Goal: Task Accomplishment & Management: Use online tool/utility

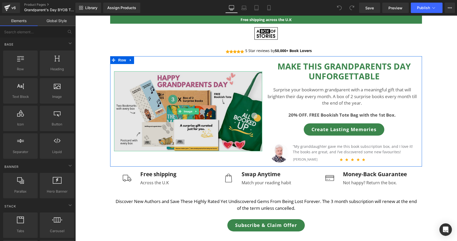
click at [182, 94] on img at bounding box center [188, 111] width 148 height 80
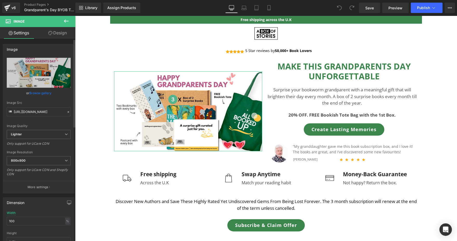
click at [42, 94] on link "Browse gallery" at bounding box center [40, 92] width 22 height 9
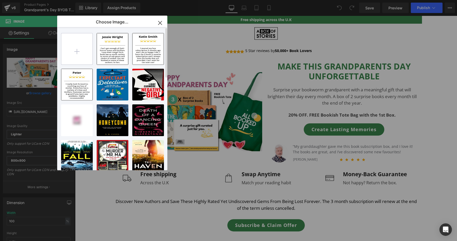
click at [77, 48] on input "file" at bounding box center [76, 48] width 31 height 31
click at [90, 55] on input "file" at bounding box center [76, 48] width 31 height 31
type input "C:\fakepath\Email headers (1600 x 1000 px) (27).png"
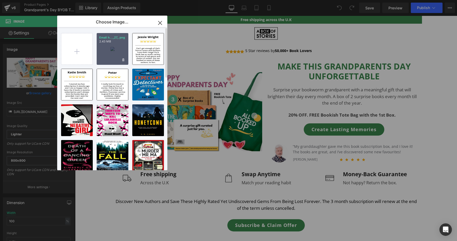
click at [113, 47] on div "Email h..._27_.png 2.43 MB" at bounding box center [113, 49] width 32 height 32
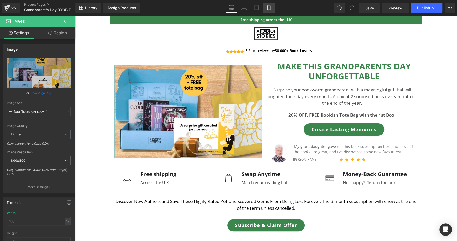
click at [268, 11] on link "Mobile" at bounding box center [269, 8] width 12 height 10
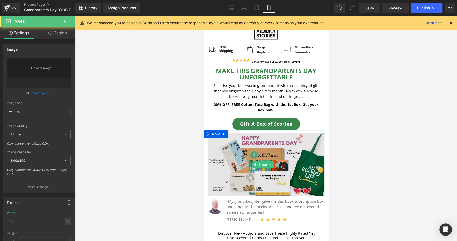
click at [253, 145] on img at bounding box center [266, 163] width 117 height 63
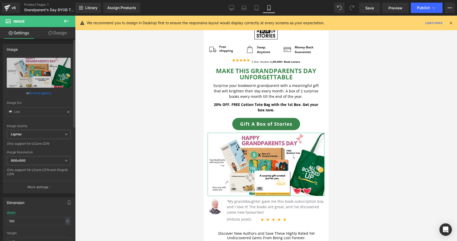
click at [36, 94] on link "Browse gallery" at bounding box center [40, 92] width 22 height 9
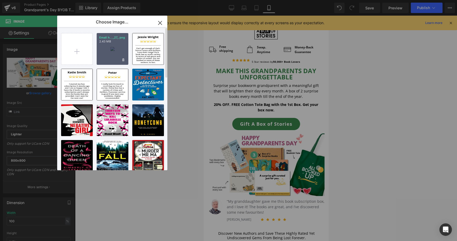
click at [120, 47] on div "Email h..._27_.png 2.43 MB" at bounding box center [113, 49] width 32 height 32
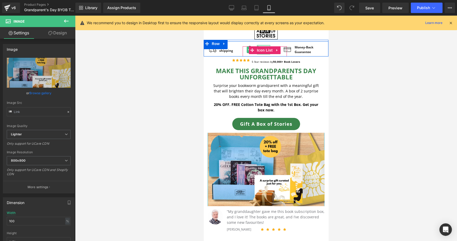
click at [265, 45] on div at bounding box center [263, 45] width 13 height 1
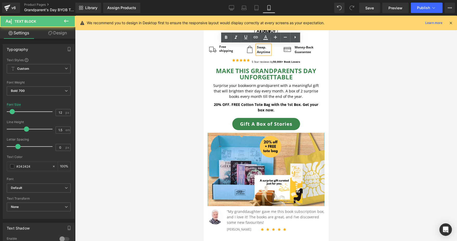
click at [264, 51] on div "Anytime" at bounding box center [263, 52] width 13 height 5
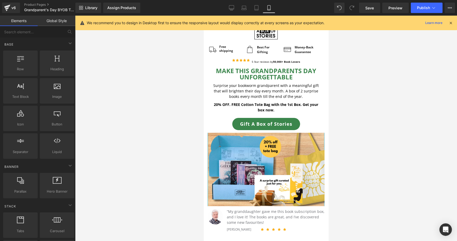
click at [404, 78] on div at bounding box center [266, 128] width 382 height 225
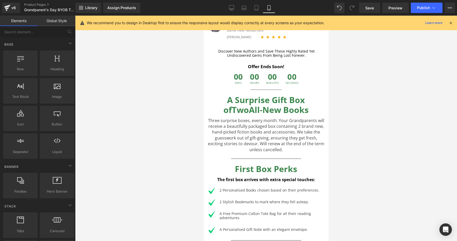
scroll to position [190, 0]
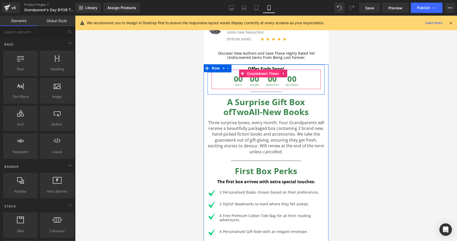
click at [257, 70] on span "Countdown Timer" at bounding box center [263, 74] width 35 height 8
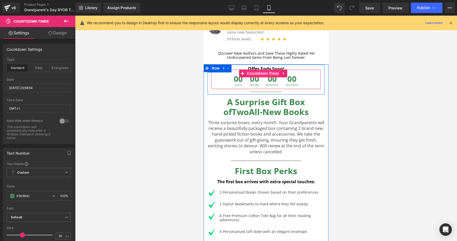
click at [259, 69] on span "Countdown Timer" at bounding box center [263, 73] width 35 height 8
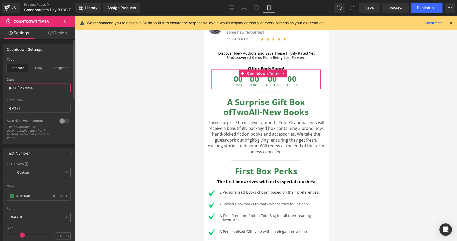
click at [55, 91] on input "2024/09/29 23:59:54" at bounding box center [39, 87] width 64 height 9
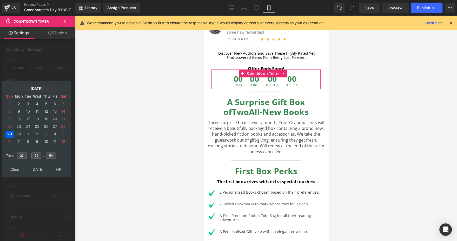
click at [35, 90] on td "Sep, 2024" at bounding box center [36, 88] width 44 height 7
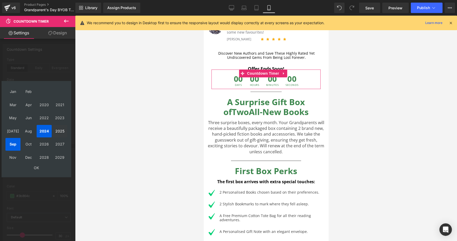
click at [62, 131] on td "2025" at bounding box center [59, 131] width 15 height 13
click at [41, 166] on td "OK" at bounding box center [36, 167] width 62 height 7
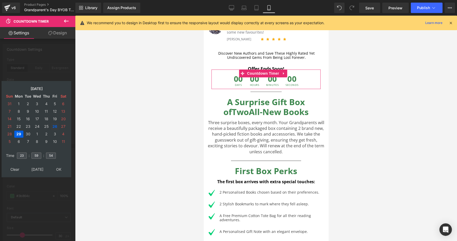
click at [54, 127] on td "26" at bounding box center [55, 126] width 8 height 7
click at [19, 133] on td "29" at bounding box center [18, 133] width 9 height 7
click at [8, 132] on td "28" at bounding box center [9, 133] width 8 height 7
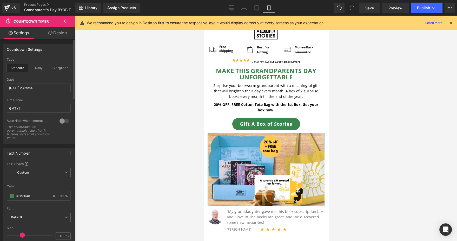
scroll to position [15, 0]
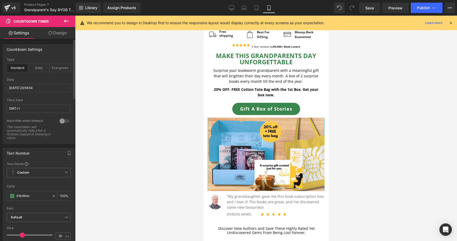
click at [451, 22] on icon at bounding box center [450, 23] width 5 height 5
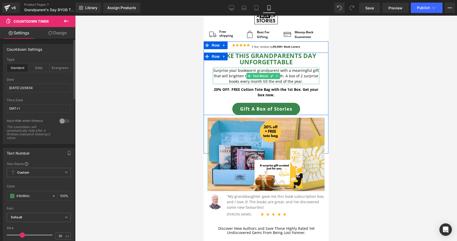
click at [307, 73] on p "Surprise your bookworm grandparent with a meaningful gift that will brighten th…" at bounding box center [266, 76] width 106 height 16
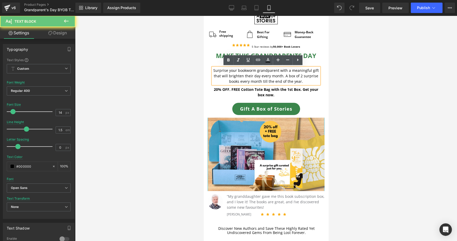
click at [307, 73] on p "Surprise your bookworm grandparent with a meaningful gift that will brighten th…" at bounding box center [266, 76] width 106 height 16
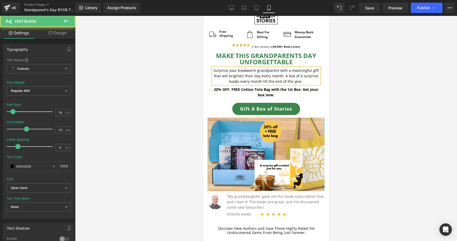
click at [308, 79] on p "Surprise your bookworm grandparent with a meaningful gift that will brighten th…" at bounding box center [266, 76] width 106 height 16
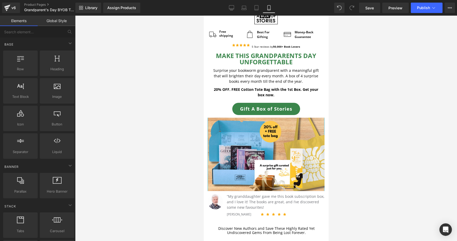
click at [395, 87] on div at bounding box center [266, 128] width 382 height 225
click at [35, 4] on link "Product Pages" at bounding box center [54, 5] width 60 height 4
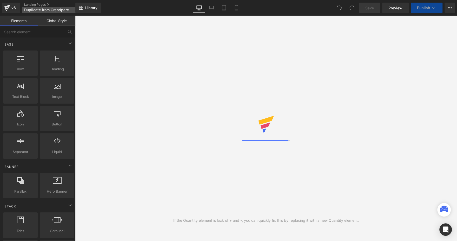
click at [45, 5] on link "Landing Pages" at bounding box center [54, 5] width 60 height 4
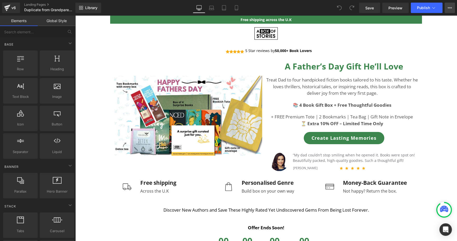
drag, startPoint x: 54, startPoint y: 12, endPoint x: 449, endPoint y: 6, distance: 394.3
click at [449, 6] on icon at bounding box center [450, 8] width 4 height 4
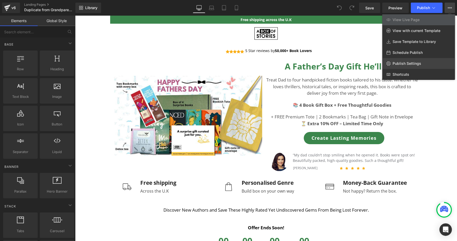
click at [419, 65] on span "Publish Settings" at bounding box center [406, 63] width 29 height 5
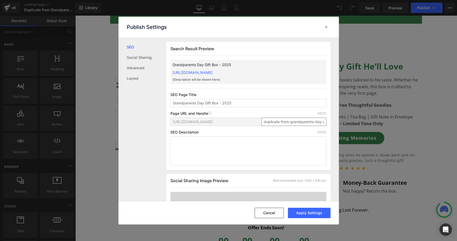
type input "Grandparents Day Gift Box - 2025"
click at [286, 126] on input "duplicate-from-grandparents-day-gift-box-2025" at bounding box center [293, 121] width 65 height 8
type input "grandparents-day-gift-box-2025"
click at [304, 210] on button "Apply Settings" at bounding box center [309, 212] width 43 height 10
click at [326, 27] on icon at bounding box center [326, 26] width 5 height 5
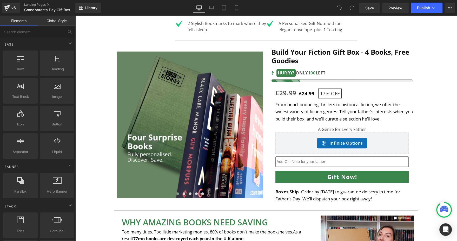
scroll to position [291, 0]
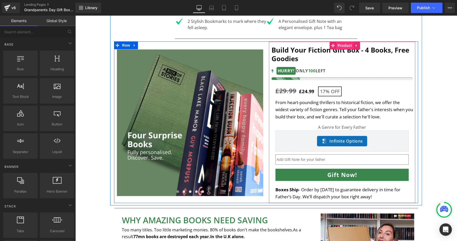
click at [339, 46] on span "Product" at bounding box center [344, 46] width 17 height 8
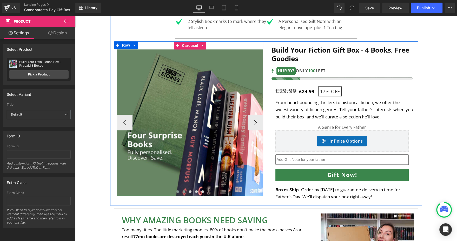
click at [183, 191] on span at bounding box center [184, 191] width 3 height 3
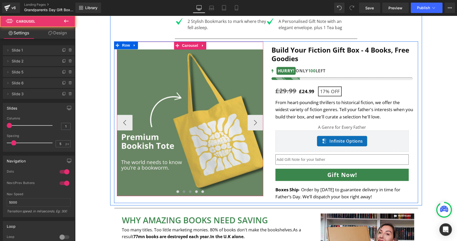
click at [189, 191] on span at bounding box center [190, 191] width 3 height 3
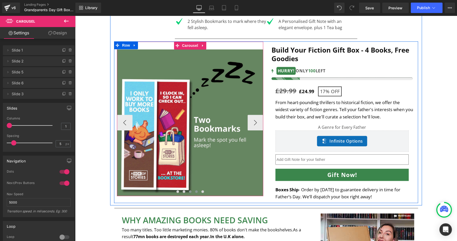
click at [195, 191] on span at bounding box center [196, 191] width 3 height 3
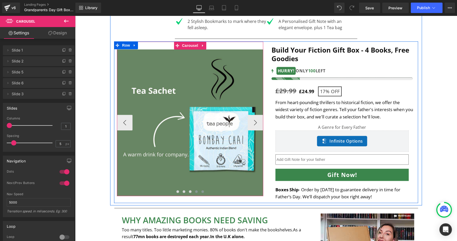
click at [201, 191] on span at bounding box center [202, 191] width 3 height 3
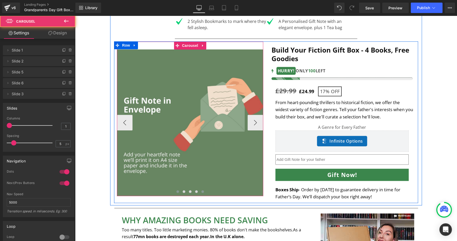
click at [176, 191] on span at bounding box center [177, 191] width 3 height 3
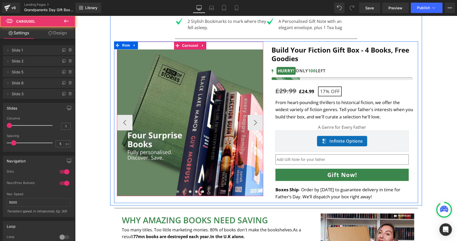
click at [181, 190] on button at bounding box center [184, 191] width 6 height 5
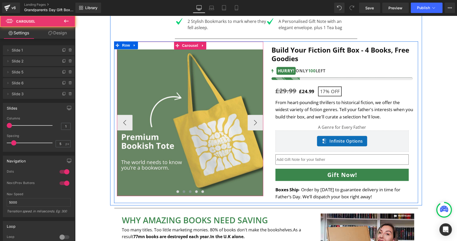
click at [189, 191] on span at bounding box center [190, 191] width 3 height 3
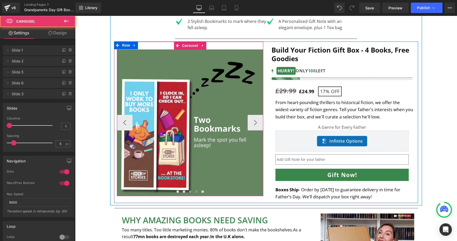
click at [195, 190] on span at bounding box center [196, 191] width 3 height 3
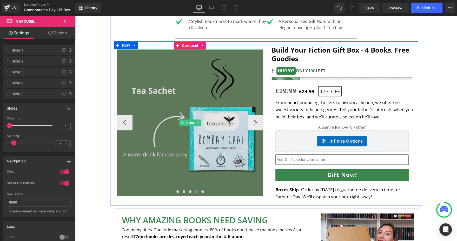
click at [174, 128] on img at bounding box center [190, 122] width 146 height 146
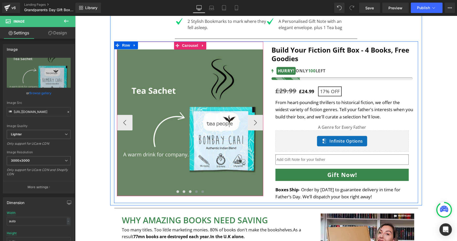
click at [201, 190] on span at bounding box center [202, 191] width 3 height 3
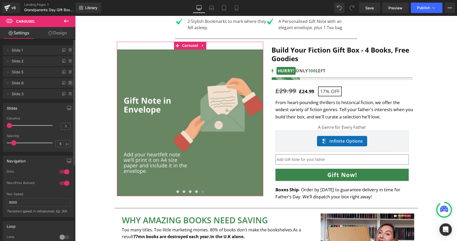
click at [70, 83] on icon at bounding box center [70, 83] width 4 height 4
click at [69, 84] on button "Delete" at bounding box center [65, 83] width 16 height 7
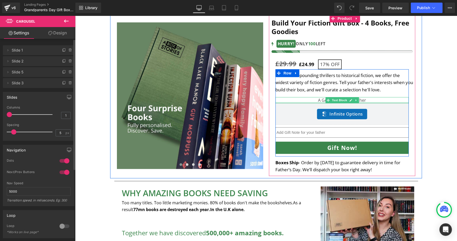
scroll to position [318, 0]
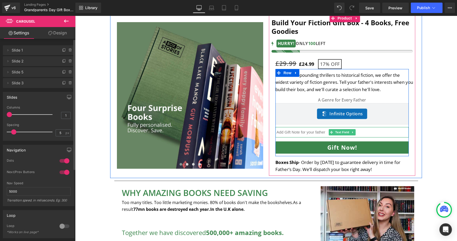
click at [339, 127] on input "text" at bounding box center [341, 132] width 133 height 10
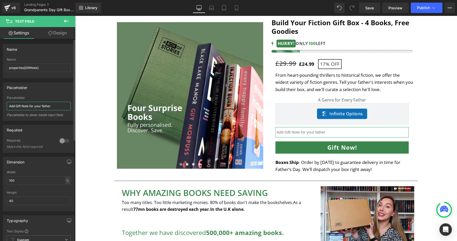
click at [51, 103] on input "Add Gift Note for your father" at bounding box center [39, 106] width 64 height 9
type input "Add Gift Note for your grandparents"
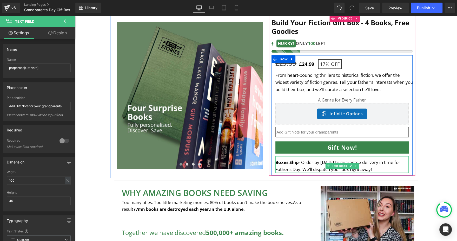
click at [301, 167] on undefined "Boxes Ship - Order by [DATE] to guarantee delivery in time for Father’s Day. We…" at bounding box center [337, 165] width 125 height 13
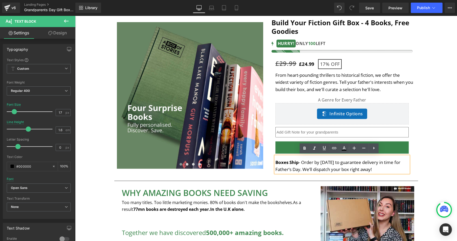
click at [313, 161] on undefined "Boxes Ship - Order by [DATE] to guarantee delivery in time for Father’s Day. We…" at bounding box center [337, 165] width 125 height 13
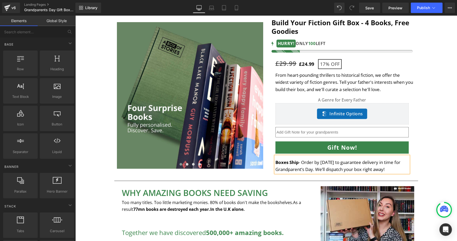
click at [428, 160] on div "Free shipping across the U.K Text Block Row Image Row Image Free shipping Text …" at bounding box center [266, 101] width 382 height 808
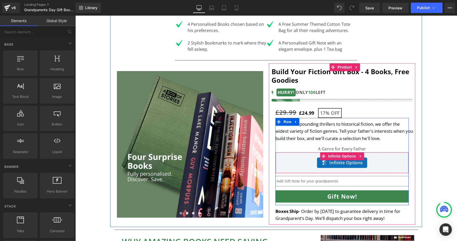
scroll to position [269, 0]
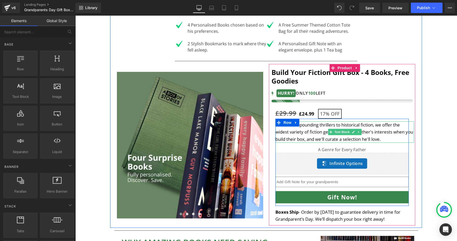
click at [361, 131] on undefined "From heart-pounding thrillers to historical fiction, we offer the widest variet…" at bounding box center [344, 132] width 138 height 20
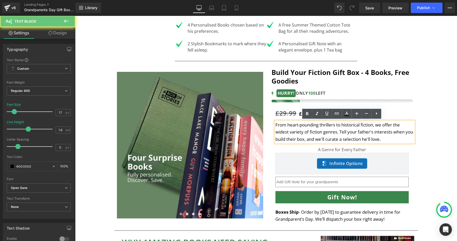
click at [361, 131] on undefined "From heart-pounding thrillers to historical fiction, we offer the widest variet…" at bounding box center [344, 132] width 138 height 20
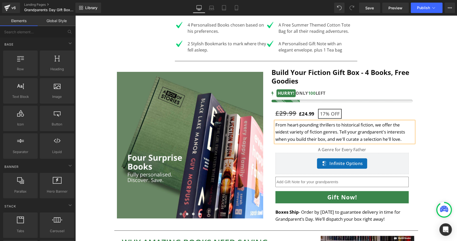
click at [427, 139] on div "Free shipping across the U.K Text Block Row Image Row Image Free shipping Text …" at bounding box center [266, 151] width 382 height 808
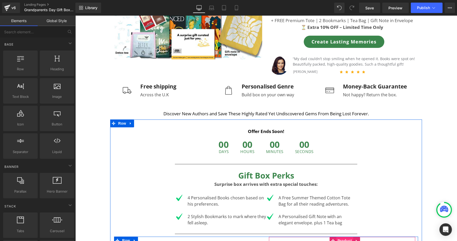
scroll to position [96, 0]
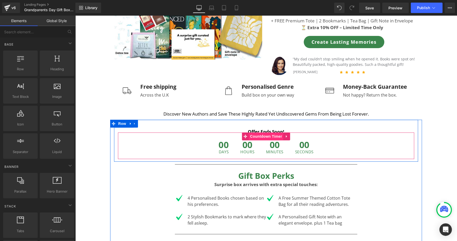
click at [258, 137] on span "Countdown Timer" at bounding box center [266, 136] width 35 height 8
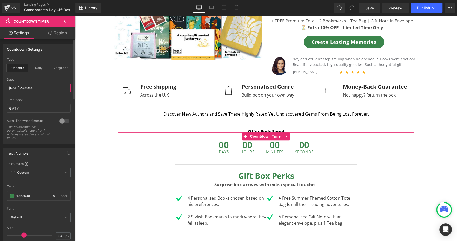
click at [52, 90] on input "[DATE] 23:59:54" at bounding box center [39, 87] width 64 height 9
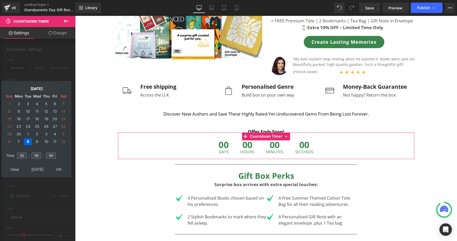
click at [38, 89] on td "[DATE]" at bounding box center [36, 88] width 44 height 7
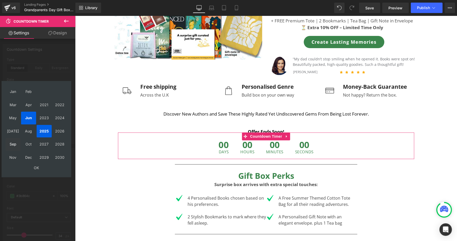
click at [15, 145] on td "Sep" at bounding box center [12, 144] width 15 height 13
click at [36, 168] on td "OK" at bounding box center [36, 167] width 62 height 7
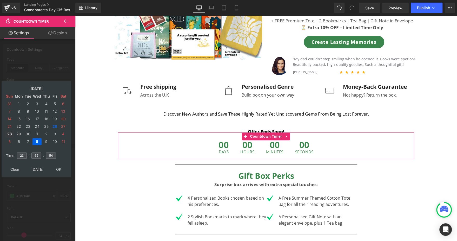
click at [11, 135] on td "28" at bounding box center [9, 133] width 8 height 7
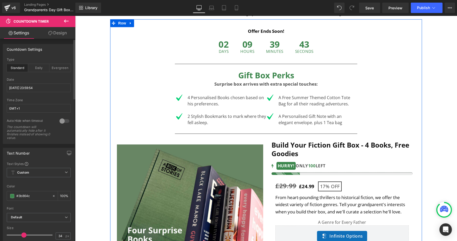
scroll to position [195, 0]
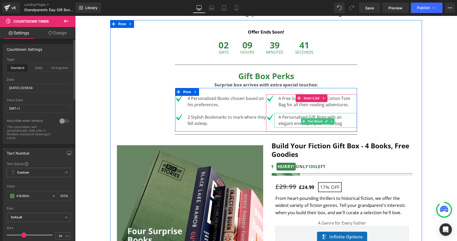
click at [335, 122] on div "A Personalised Gift Note with an elegant envelope. plus 1 Tea bag" at bounding box center [315, 120] width 83 height 15
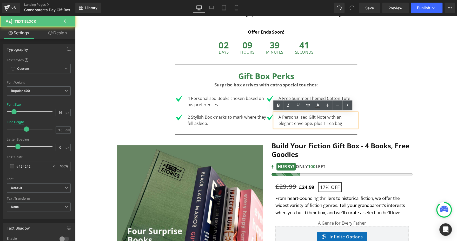
click at [335, 122] on div "A Personalised Gift Note with an elegant envelope. plus 1 Tea bag" at bounding box center [315, 120] width 83 height 15
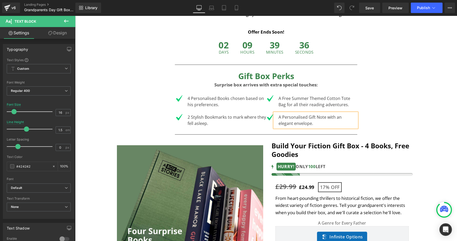
click at [116, 114] on div "Offer Ends Soon! Text Block Row 02 Days 09 Hours 39 Minutes 36 Seconds Countdow…" at bounding box center [266, 159] width 312 height 278
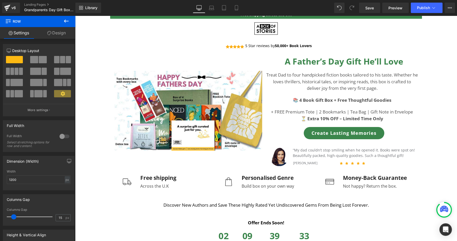
scroll to position [0, 0]
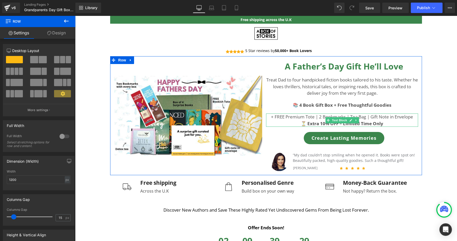
click at [289, 116] on p "+ FREE Premium Tote | 2 Bookmarks | Tea Bag | Gift Note in Envelope" at bounding box center [342, 116] width 152 height 7
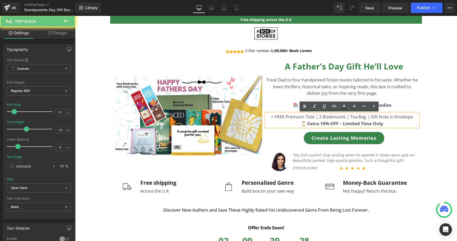
click at [289, 116] on p "+ FREE Premium Tote | 2 Bookmarks | Tea Bag | Gift Note in Envelope" at bounding box center [342, 116] width 152 height 7
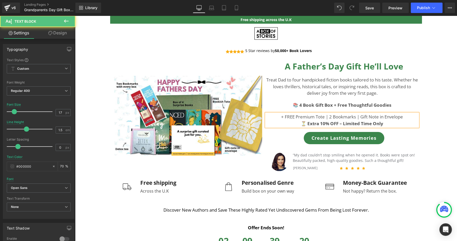
click at [319, 123] on b "⏳ Extra 10% OFF – Limited Time Only" at bounding box center [342, 123] width 82 height 6
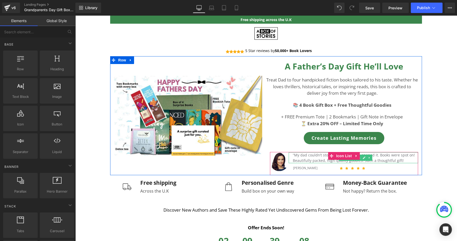
click at [302, 157] on font "“My dad couldn’t stop smiling when he opened it. Books were spot on! Beautifull…" at bounding box center [354, 157] width 122 height 10
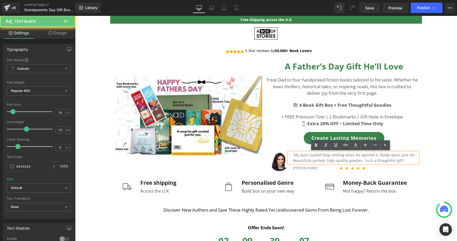
click at [302, 157] on font "“My dad couldn’t stop smiling when he opened it. Books were spot on! Beautifull…" at bounding box center [354, 157] width 122 height 10
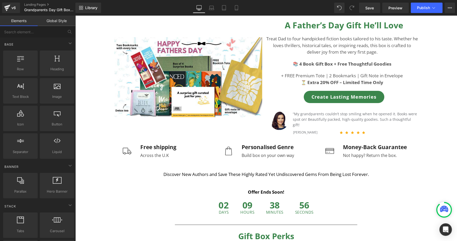
scroll to position [44, 0]
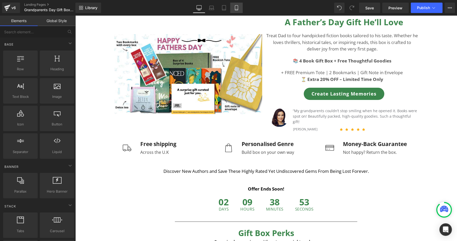
click at [232, 10] on link "Mobile" at bounding box center [236, 8] width 12 height 10
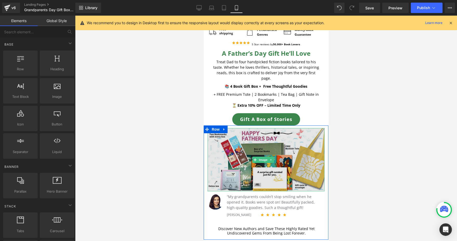
scroll to position [17, 0]
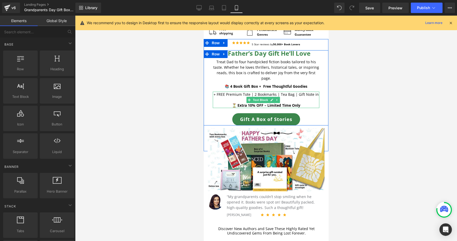
click at [250, 104] on b "⏳ Extra 10% OFF – Limited Time Only" at bounding box center [266, 105] width 68 height 5
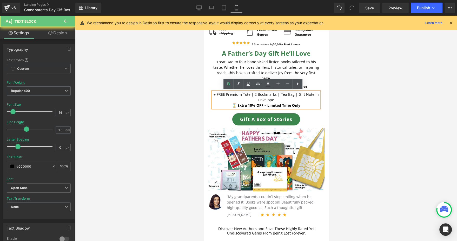
click at [250, 104] on b "⏳ Extra 10% OFF – Limited Time Only" at bounding box center [266, 105] width 68 height 5
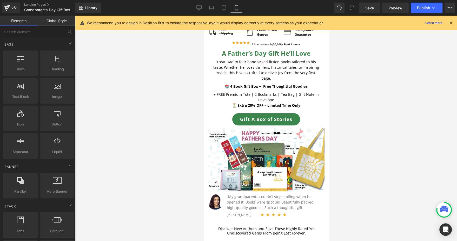
click at [378, 100] on div at bounding box center [266, 128] width 382 height 225
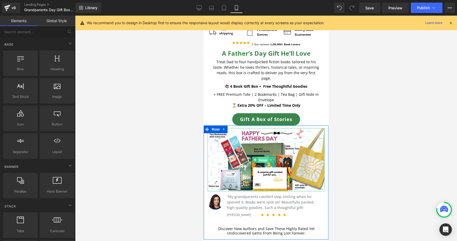
click at [259, 157] on span "Image" at bounding box center [263, 159] width 11 height 6
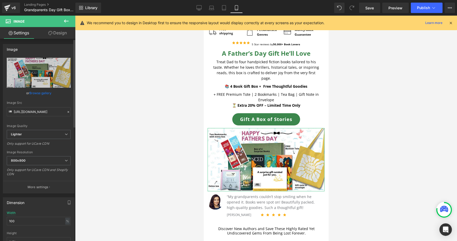
click at [43, 92] on link "Browse gallery" at bounding box center [40, 92] width 22 height 9
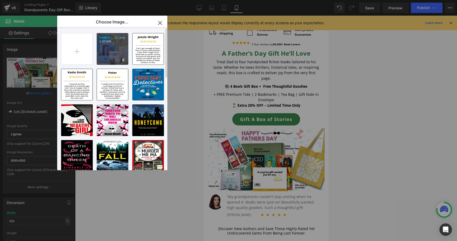
click at [119, 52] on div "Email h..._27_.png 2.43 MB" at bounding box center [113, 49] width 32 height 32
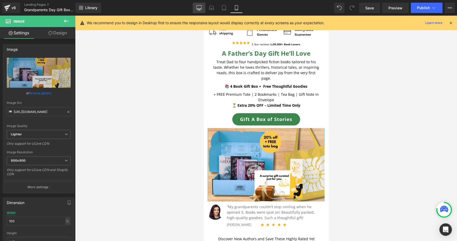
click at [193, 7] on link "Desktop" at bounding box center [199, 8] width 12 height 10
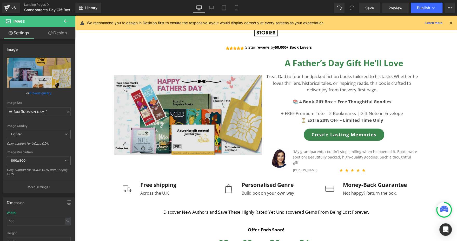
scroll to position [0, 0]
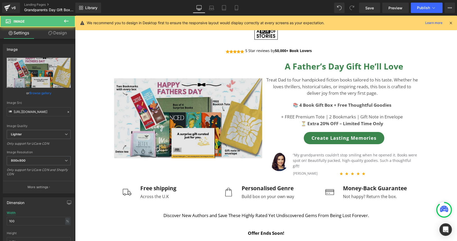
click at [189, 108] on img at bounding box center [188, 118] width 148 height 80
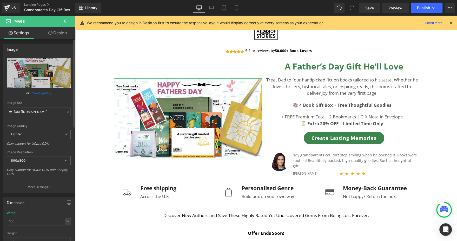
click at [46, 94] on link "Browse gallery" at bounding box center [40, 92] width 22 height 9
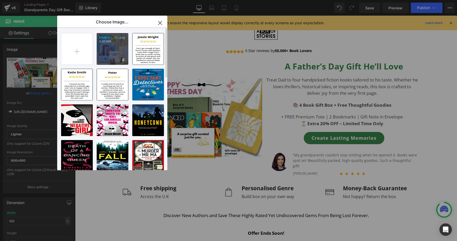
click at [115, 54] on div "Email h..._27_.png 2.43 MB" at bounding box center [113, 49] width 32 height 32
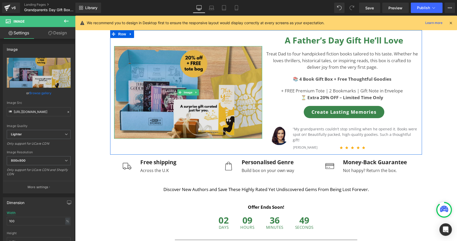
scroll to position [26, 0]
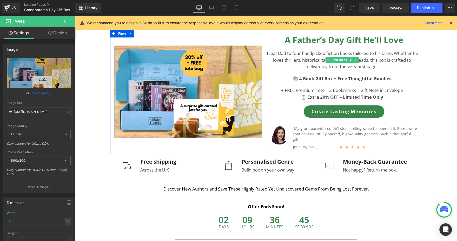
click at [278, 55] on p "Treat Dad to four handpicked fiction books tailored to his taste. Whether he lo…" at bounding box center [342, 60] width 152 height 20
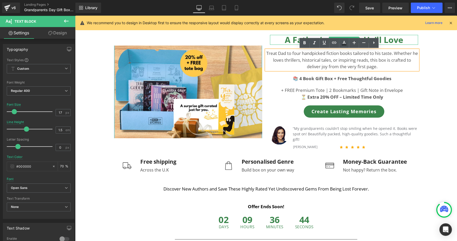
click at [293, 40] on b "A Father’s Day Gift He’ll Love" at bounding box center [344, 39] width 118 height 11
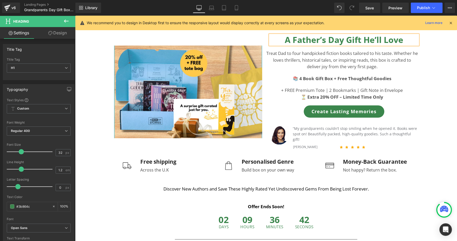
click at [293, 40] on b "A Father’s Day Gift He’ll Love" at bounding box center [344, 39] width 118 height 11
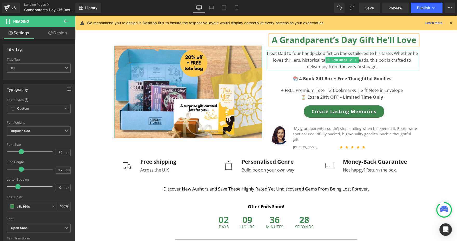
click at [281, 56] on p "Treat Dad to four handpicked fiction books tailored to his taste. Whether he lo…" at bounding box center [342, 60] width 152 height 20
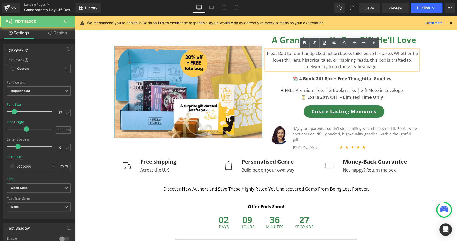
click at [280, 54] on p "Treat Dad to four handpicked fiction books tailored to his taste. Whether he lo…" at bounding box center [342, 60] width 152 height 20
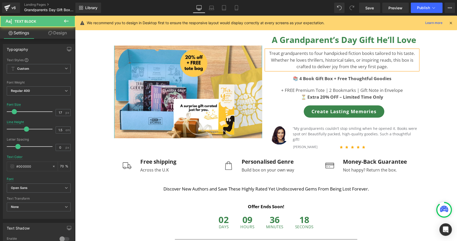
click at [391, 66] on p "Treat grandparents to four handpicked fiction books tailored to his taste. Whet…" at bounding box center [342, 60] width 152 height 20
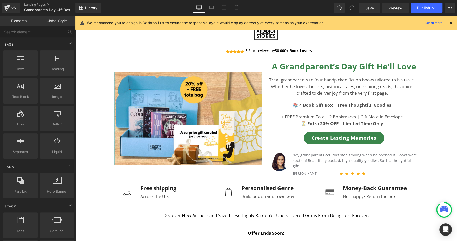
scroll to position [0, 0]
click at [241, 8] on link "Mobile" at bounding box center [236, 8] width 12 height 10
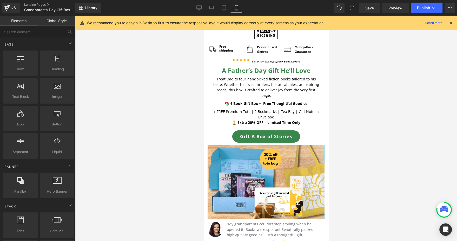
scroll to position [8, 0]
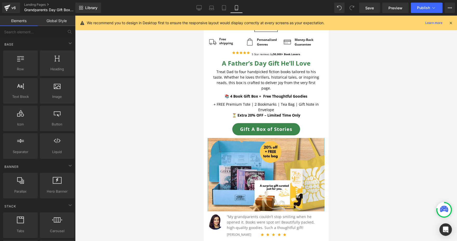
click at [229, 63] on b "A Father’s Day Gift He’ll Love" at bounding box center [266, 63] width 89 height 9
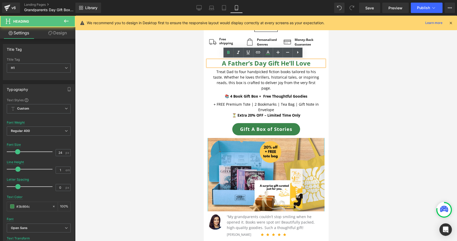
click at [229, 63] on b "A Father’s Day Gift He’ll Love" at bounding box center [266, 63] width 89 height 9
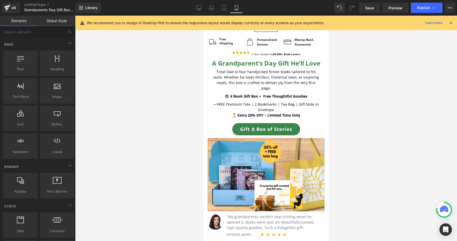
click at [346, 76] on div at bounding box center [266, 128] width 382 height 225
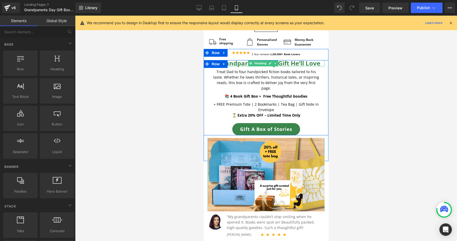
click at [297, 63] on b "A Grandparent’s Day Gift He’ll Love" at bounding box center [266, 63] width 108 height 9
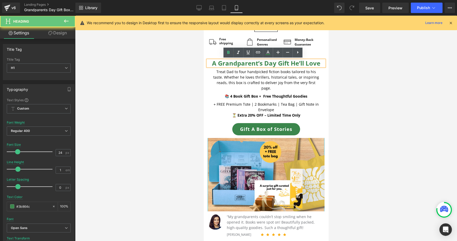
click at [297, 63] on b "A Grandparent’s Day Gift He’ll Love" at bounding box center [266, 63] width 108 height 9
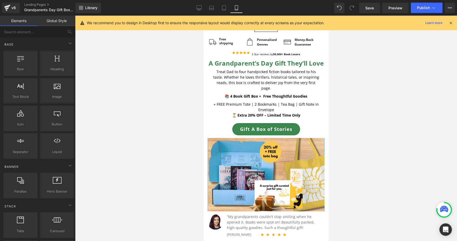
click at [366, 90] on div at bounding box center [266, 128] width 382 height 225
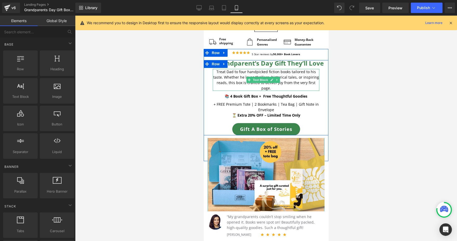
click at [237, 78] on p "Treat Dad to four handpicked fiction books tailored to his taste. Whether he lo…" at bounding box center [266, 80] width 106 height 22
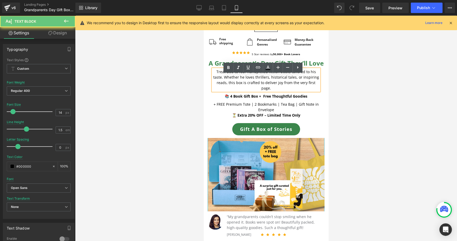
click at [237, 78] on p "Treat Dad to four handpicked fiction books tailored to his taste. Whether he lo…" at bounding box center [266, 80] width 106 height 22
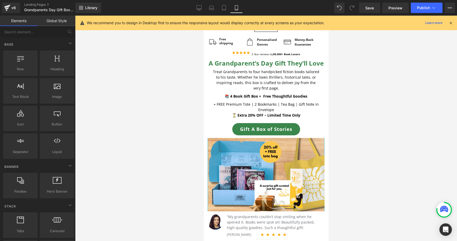
click at [351, 119] on div at bounding box center [266, 128] width 382 height 225
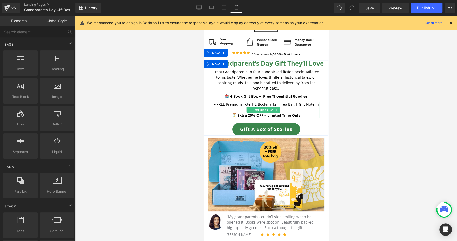
click at [289, 112] on p "+ FREE Premium Tote | 2 Bookmarks | Tea Bag | Gift Note in Envelope" at bounding box center [266, 106] width 106 height 11
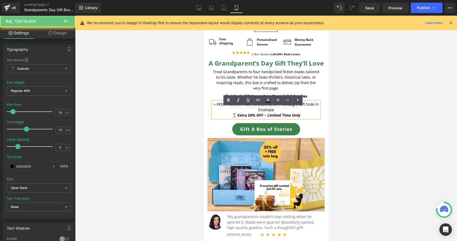
click at [289, 112] on p "+ FREE Premium Tote | 2 Bookmarks | Tea Bag | Gift Note in Envelope" at bounding box center [266, 106] width 106 height 11
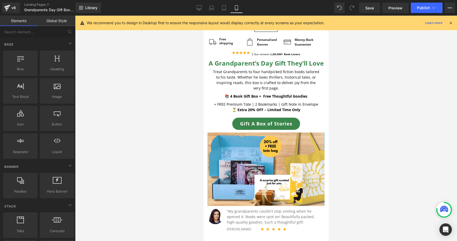
click at [350, 119] on div at bounding box center [266, 128] width 382 height 225
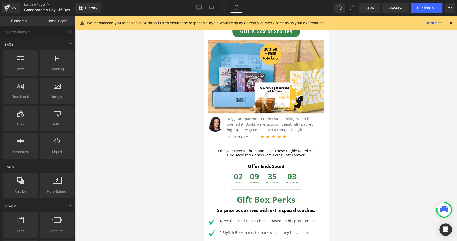
scroll to position [0, 0]
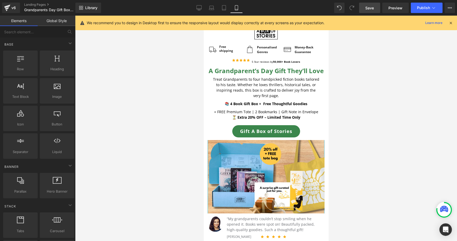
click at [366, 4] on link "Save" at bounding box center [369, 8] width 21 height 10
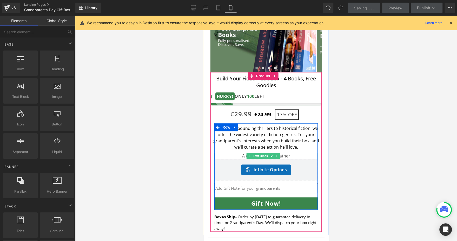
scroll to position [449, 0]
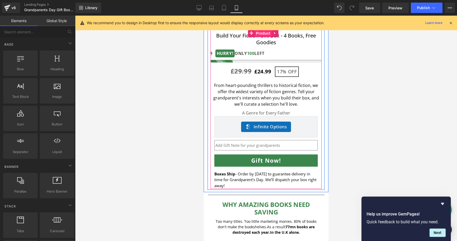
click at [267, 37] on span "Product" at bounding box center [263, 33] width 17 height 8
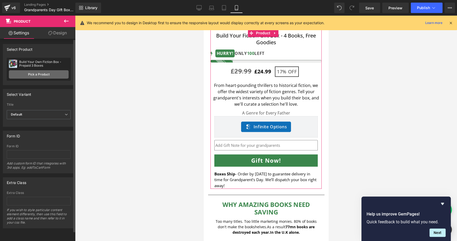
click at [62, 73] on link "Pick a Product" at bounding box center [39, 74] width 60 height 8
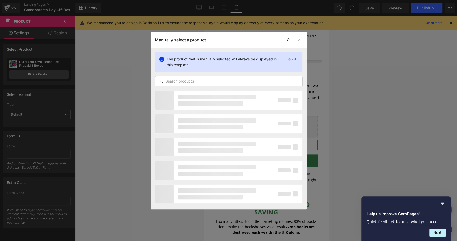
click at [186, 80] on input "text" at bounding box center [228, 81] width 147 height 6
paste input "Build Your Fiction Gift Box - 4 Books + Free Tote"
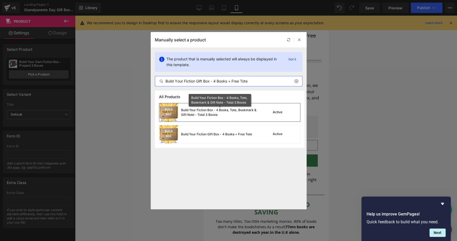
type input "Build Your Fiction Gift Box - 4 Books + Free Tote"
click at [210, 114] on div "Build Your Fiction Box - 4 Books, Tote, Bookmark & Gift Note - Total 3 Boxes" at bounding box center [220, 112] width 78 height 9
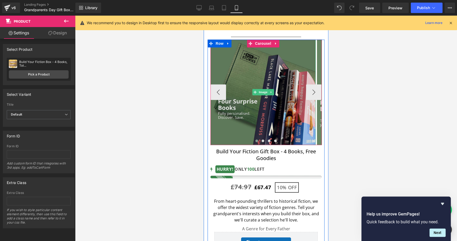
scroll to position [335, 0]
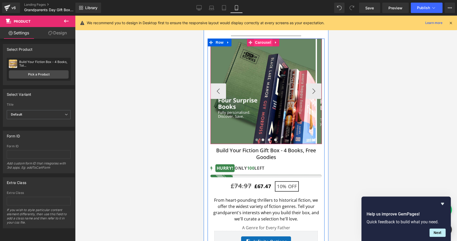
click at [262, 46] on span "Carousel" at bounding box center [263, 42] width 19 height 8
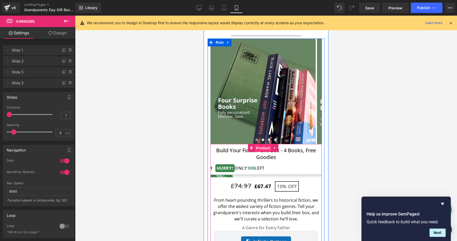
click at [256, 152] on span "Product" at bounding box center [263, 148] width 17 height 8
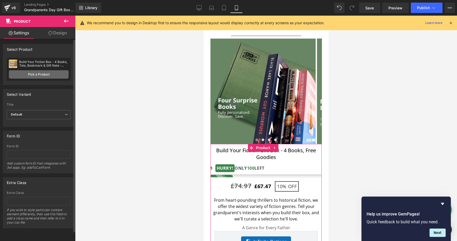
click at [50, 72] on link "Pick a Product" at bounding box center [39, 74] width 60 height 8
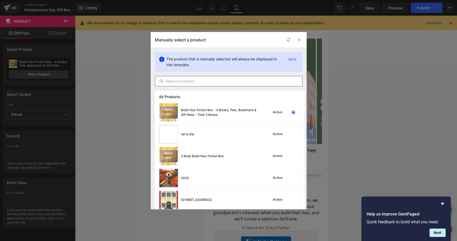
click at [189, 77] on div at bounding box center [229, 81] width 148 height 10
click at [183, 82] on input "text" at bounding box center [228, 81] width 147 height 6
paste input "Build Your Fiction Gift Box - 4 Books + Free Tote"
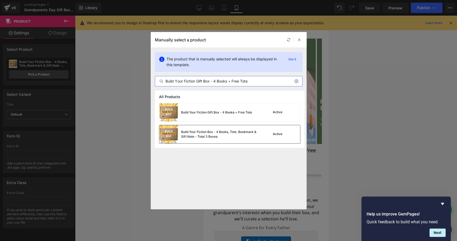
type input "Build Your Fiction Gift Box - 4 Books + Free Tote"
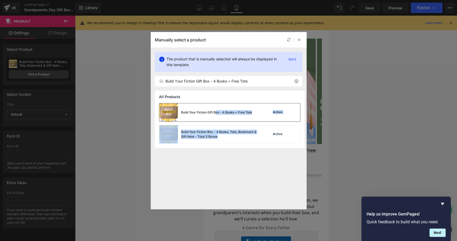
drag, startPoint x: 229, startPoint y: 136, endPoint x: 215, endPoint y: 113, distance: 26.7
click at [215, 113] on div "Build Your Fiction Gift Box - 4 Books + Free Tote Active Build Your Fiction Box…" at bounding box center [230, 125] width 150 height 45
click at [215, 113] on div "Build Your Fiction Gift Box - 4 Books + Free Tote" at bounding box center [216, 112] width 71 height 5
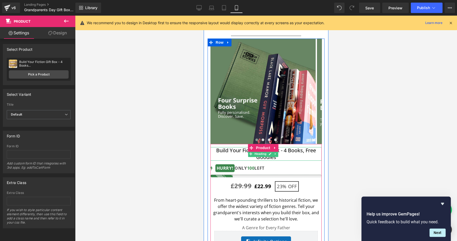
click at [284, 160] on h1 "Build Your Fiction Gift Box - 4 Books, Free Goodies" at bounding box center [265, 154] width 111 height 14
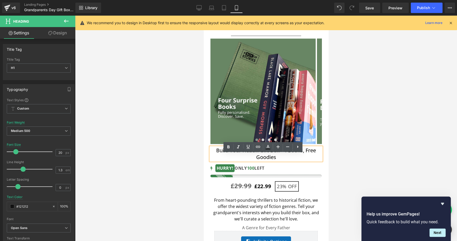
click at [284, 160] on h1 "Build Your Fiction Gift Box - 4 Books, Free Goodies" at bounding box center [265, 154] width 111 height 14
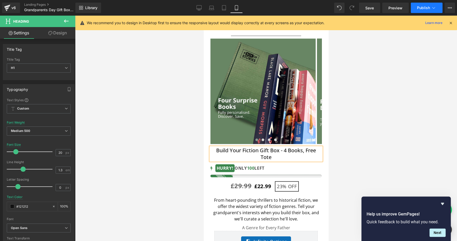
click at [422, 3] on button "Publish" at bounding box center [427, 8] width 32 height 10
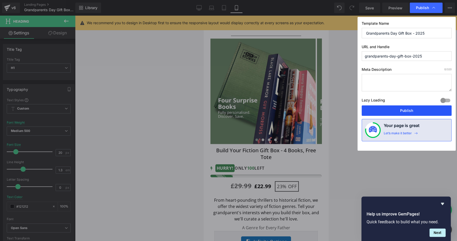
click at [390, 113] on button "Publish" at bounding box center [407, 110] width 90 height 10
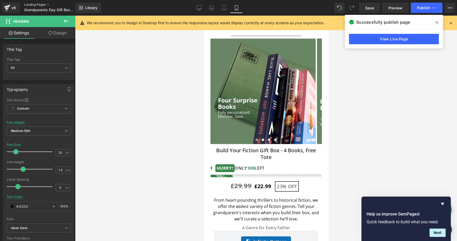
click at [34, 4] on link "Landing Pages" at bounding box center [54, 5] width 60 height 4
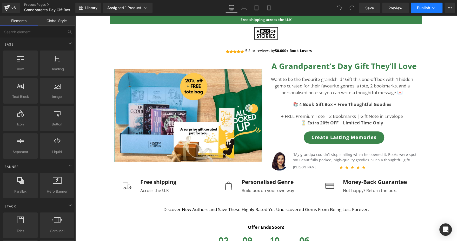
click at [434, 8] on icon at bounding box center [433, 7] width 5 height 5
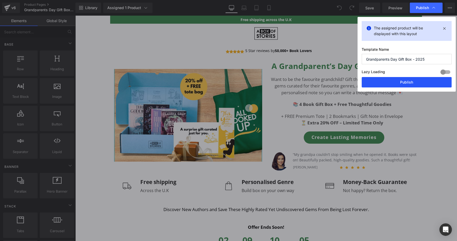
drag, startPoint x: 393, startPoint y: 79, endPoint x: 257, endPoint y: 61, distance: 137.2
click at [393, 79] on button "Publish" at bounding box center [407, 82] width 90 height 10
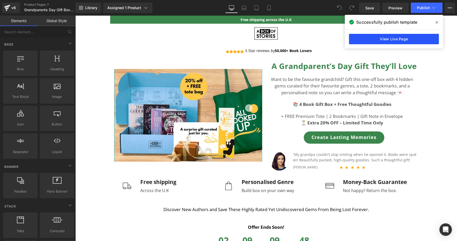
click at [364, 40] on link "View Live Page" at bounding box center [394, 39] width 90 height 10
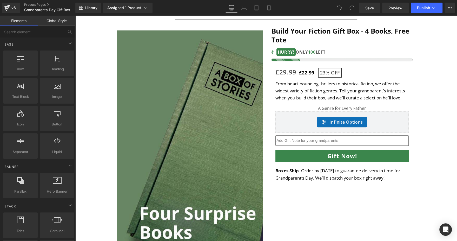
scroll to position [314, 0]
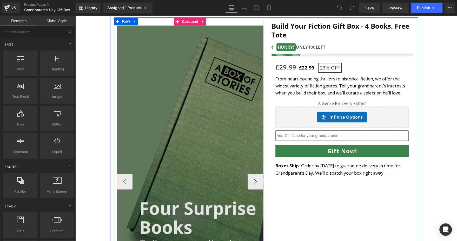
click at [257, 189] on img at bounding box center [273, 181] width 312 height 312
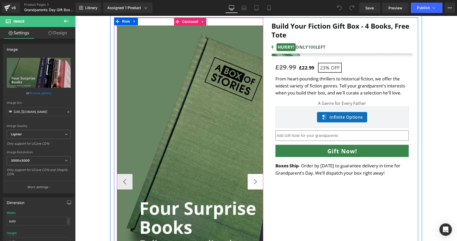
click at [253, 184] on button "›" at bounding box center [256, 182] width 16 height 16
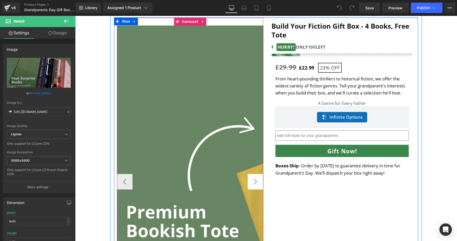
click at [253, 184] on button "›" at bounding box center [256, 182] width 16 height 16
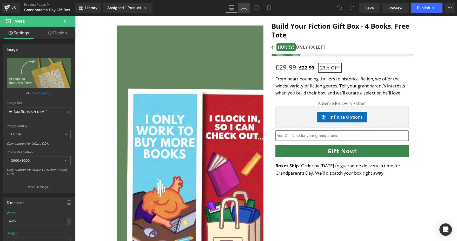
click at [242, 6] on icon at bounding box center [244, 7] width 4 height 2
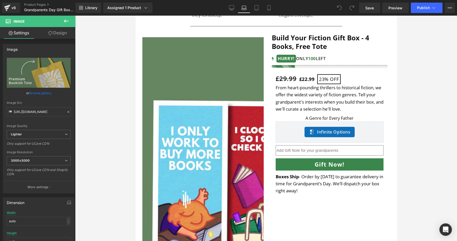
scroll to position [248, 0]
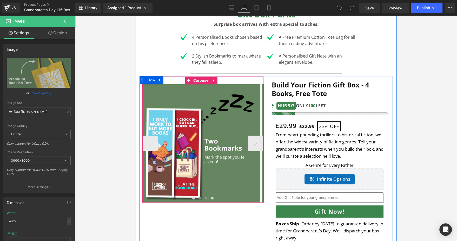
click at [198, 199] on span at bounding box center [199, 197] width 3 height 3
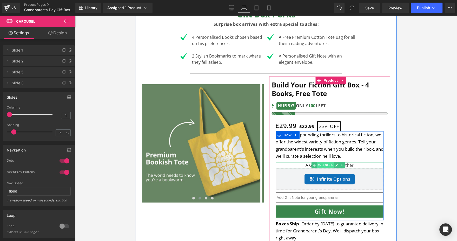
click at [321, 168] on span "Text Block" at bounding box center [324, 165] width 17 height 6
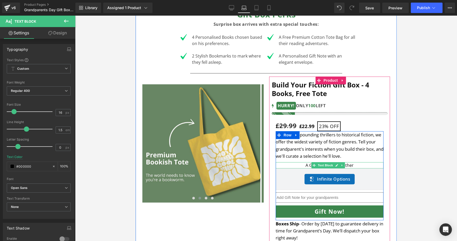
click at [362, 168] on div "A Genre for Every Father" at bounding box center [329, 165] width 108 height 6
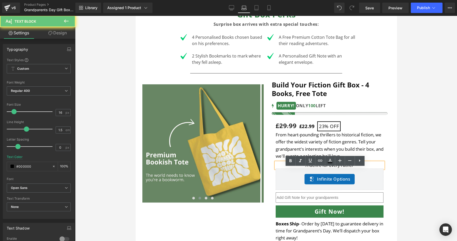
click at [362, 168] on div "A Genre for Every Father" at bounding box center [329, 165] width 108 height 6
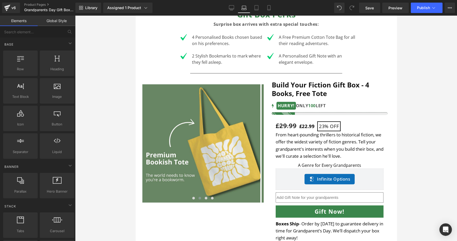
click at [413, 166] on div at bounding box center [266, 128] width 382 height 225
click at [422, 7] on span "Publish" at bounding box center [423, 8] width 13 height 4
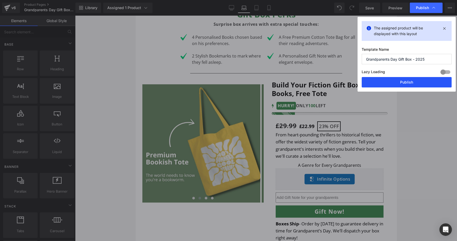
click at [393, 78] on button "Publish" at bounding box center [407, 82] width 90 height 10
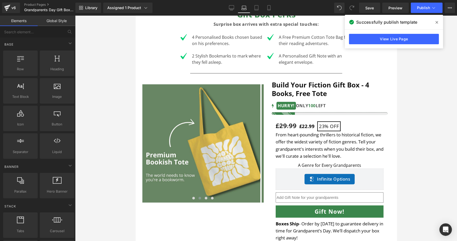
click at [455, 9] on div "Save Preview Publish Scheduled View Live Page View with current Template Save T…" at bounding box center [407, 8] width 100 height 10
click at [449, 7] on icon at bounding box center [450, 8] width 4 height 4
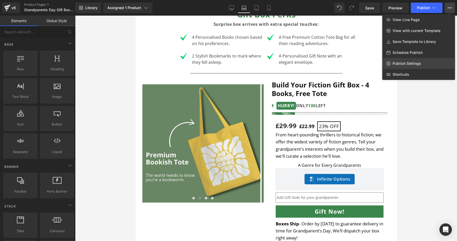
click at [419, 62] on span "Publish Settings" at bounding box center [406, 63] width 29 height 5
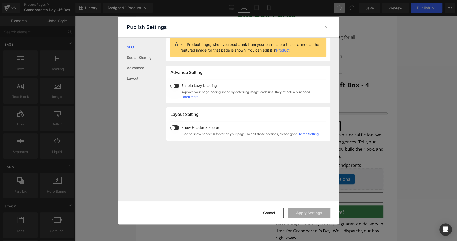
scroll to position [67, 0]
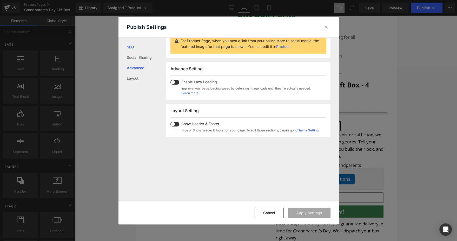
click at [153, 67] on link "Advanced" at bounding box center [146, 68] width 39 height 10
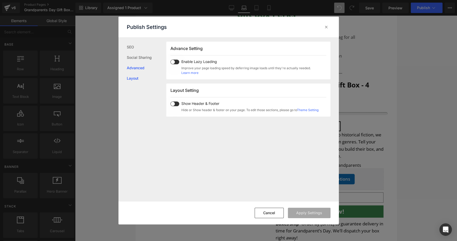
click at [137, 76] on link "Layout" at bounding box center [146, 78] width 39 height 10
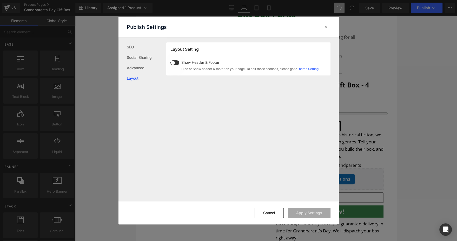
scroll to position [128, 0]
click at [140, 59] on link "Social Sharing" at bounding box center [146, 57] width 39 height 10
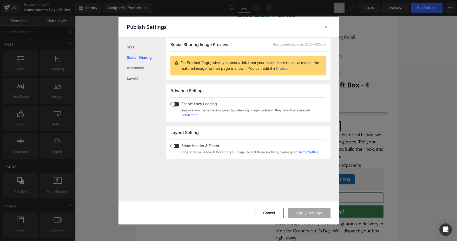
scroll to position [41, 0]
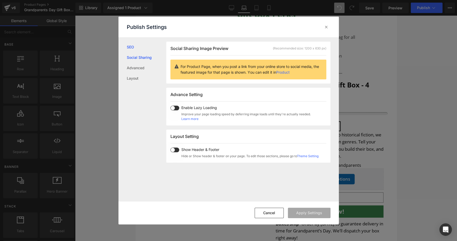
click at [140, 46] on link "SEO" at bounding box center [146, 47] width 39 height 10
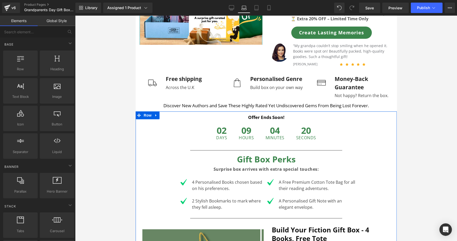
scroll to position [25, 0]
